Goal: Transaction & Acquisition: Obtain resource

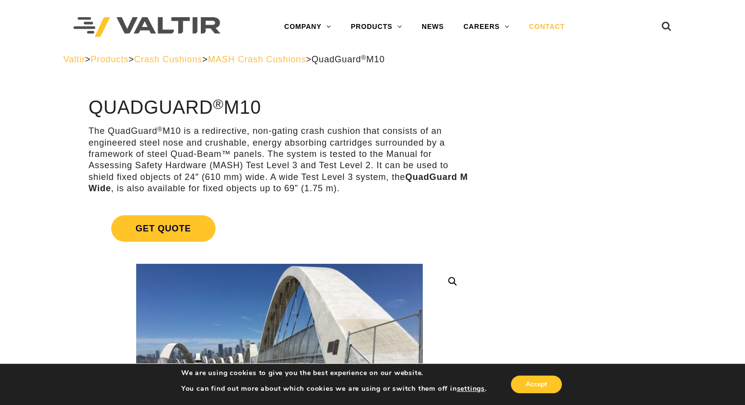
click at [550, 27] on link "CONTACT" at bounding box center [546, 27] width 55 height 20
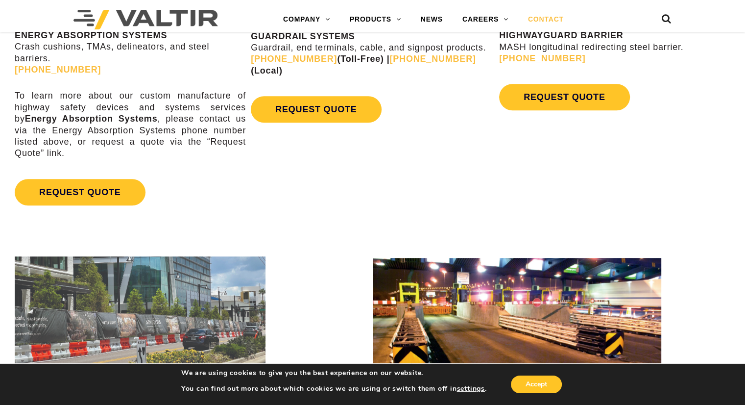
scroll to position [637, 0]
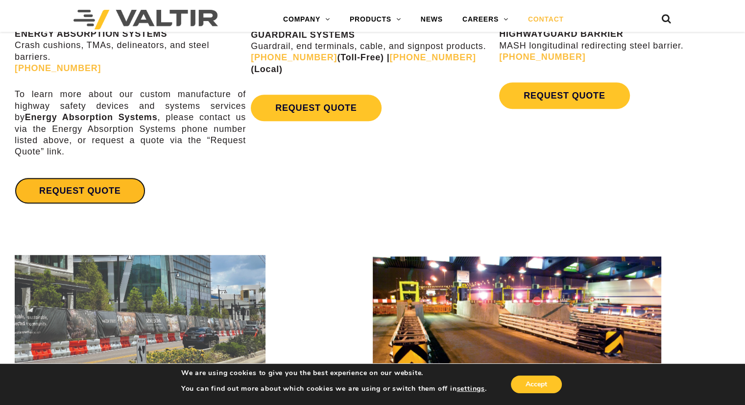
click at [114, 188] on link "REQUEST QUOTE" at bounding box center [80, 190] width 130 height 26
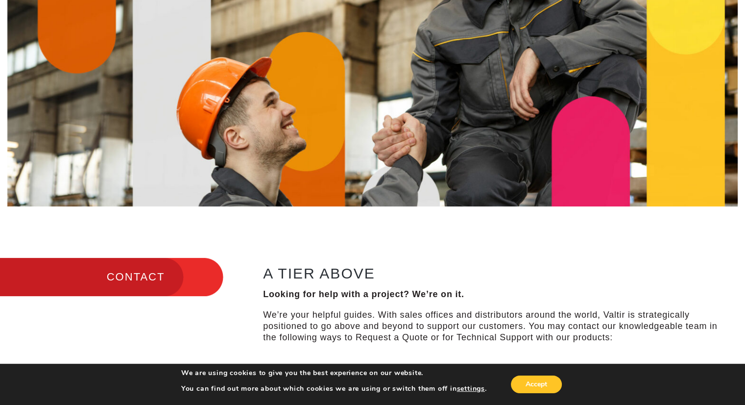
scroll to position [0, 0]
